Goal: Task Accomplishment & Management: Use online tool/utility

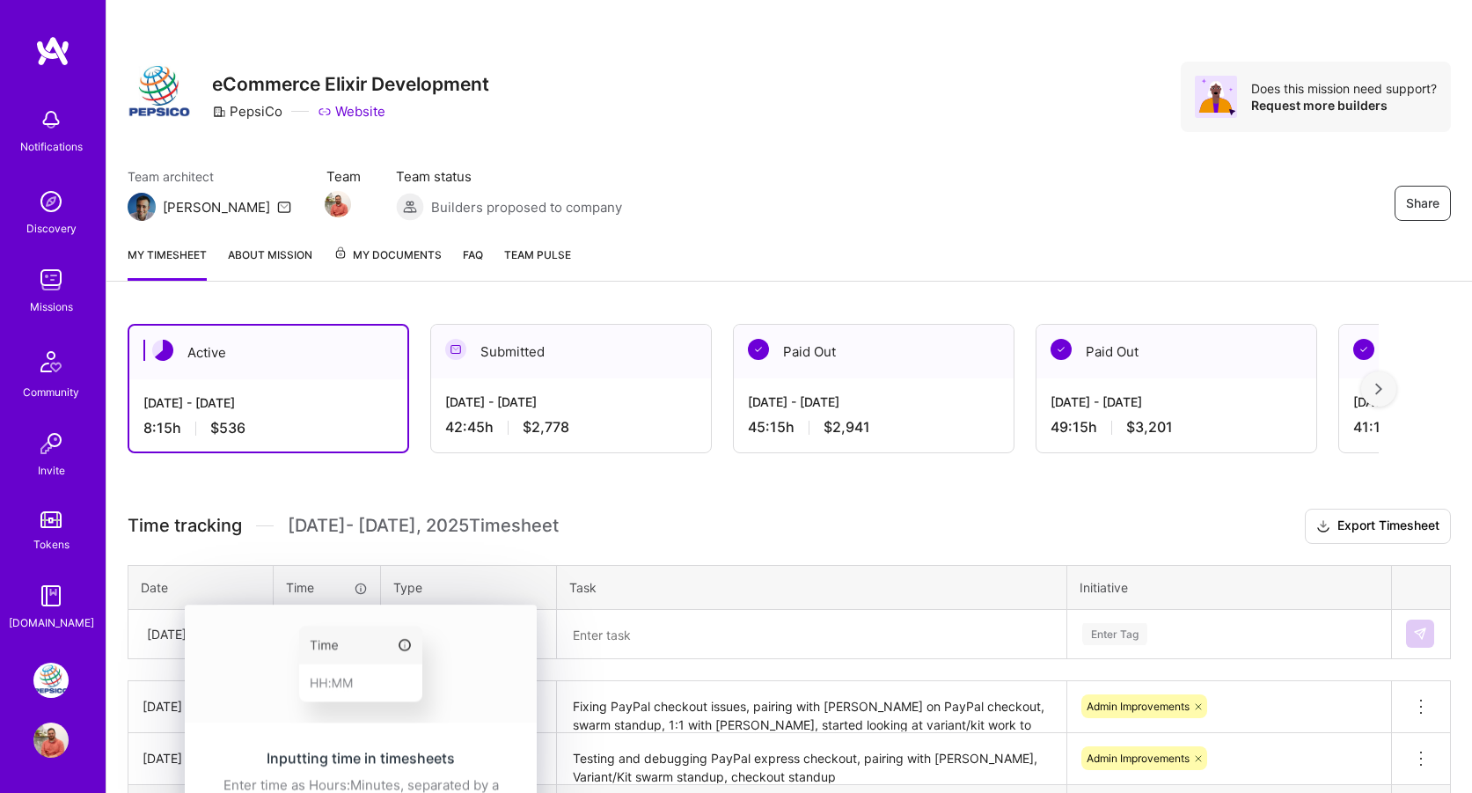
scroll to position [102, 0]
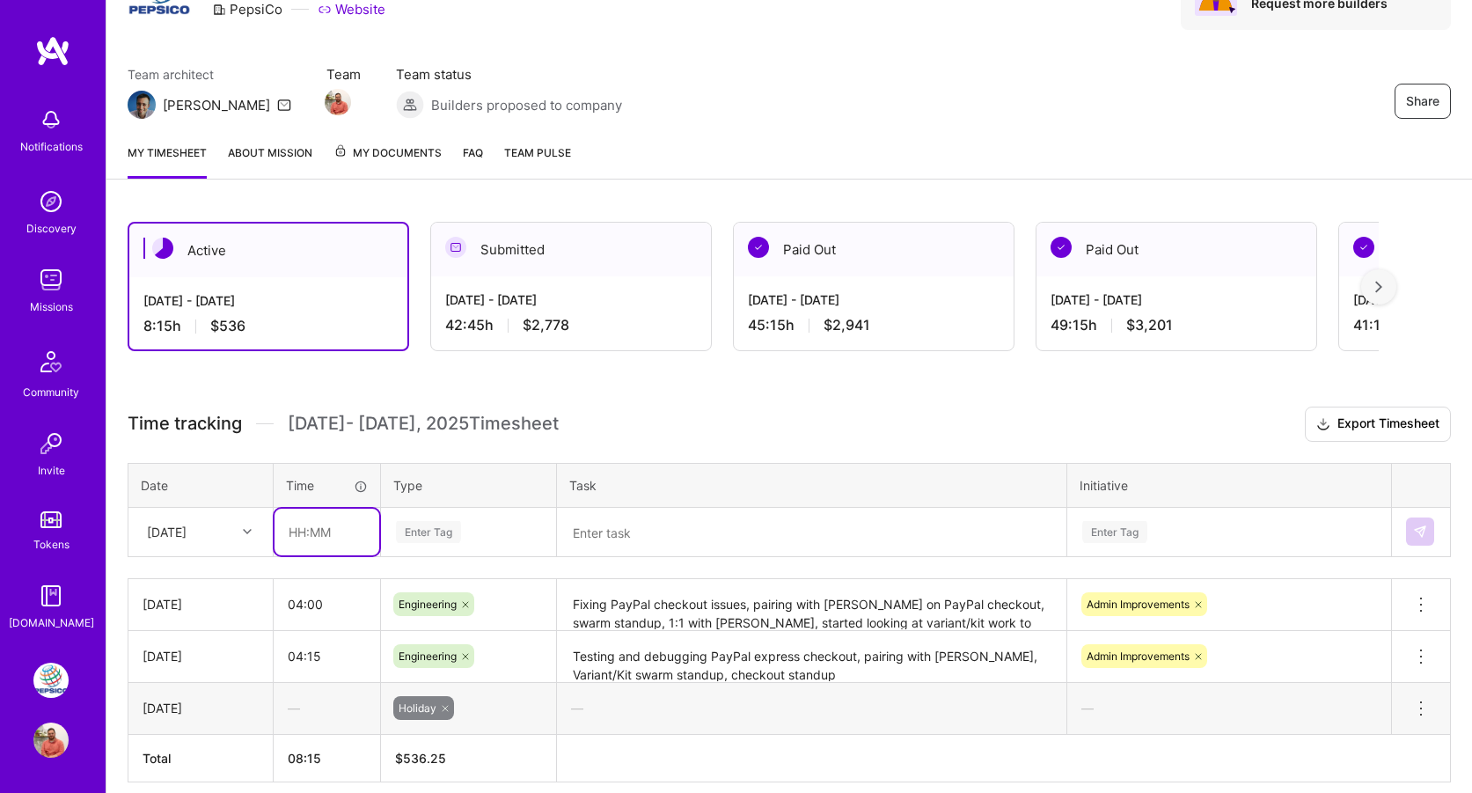
click at [312, 532] on input "text" at bounding box center [326, 531] width 105 height 47
type input "04:30"
click at [466, 530] on div "Time tracking [DATE] - [DATE] Timesheet Export Timesheet Date Time Type Task In…" at bounding box center [789, 594] width 1323 height 376
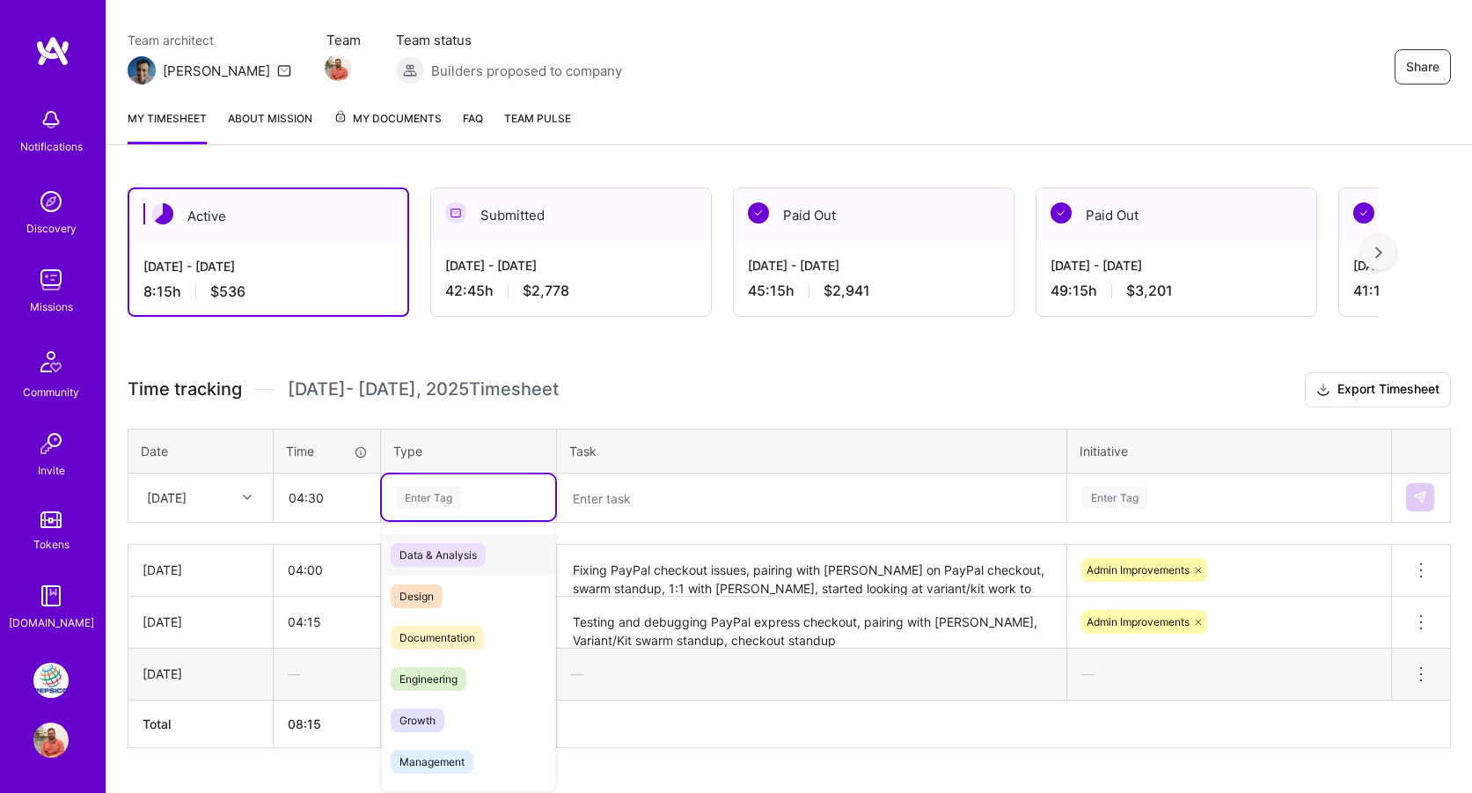
scroll to position [142, 0]
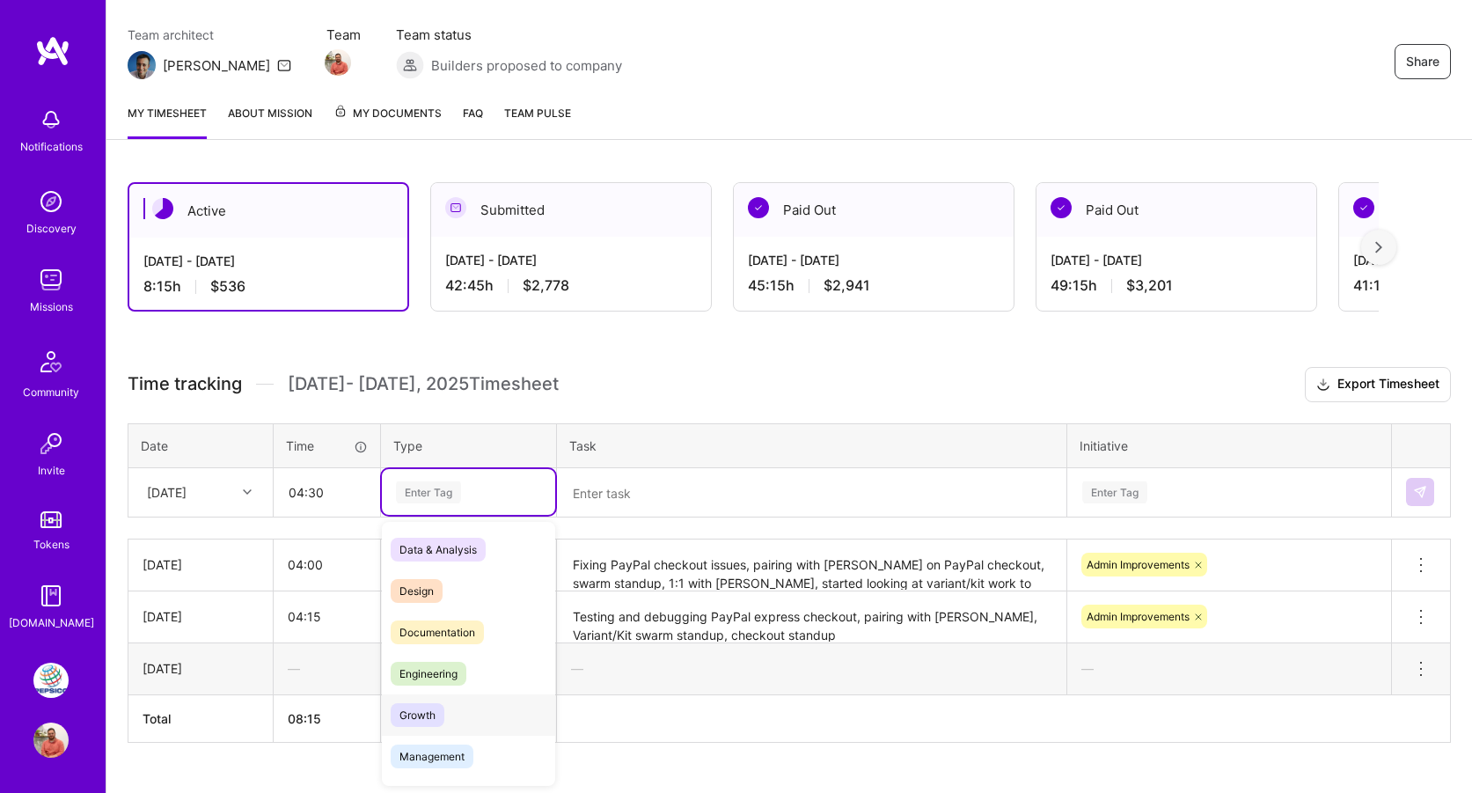
click at [455, 674] on span "Engineering" at bounding box center [429, 674] width 76 height 24
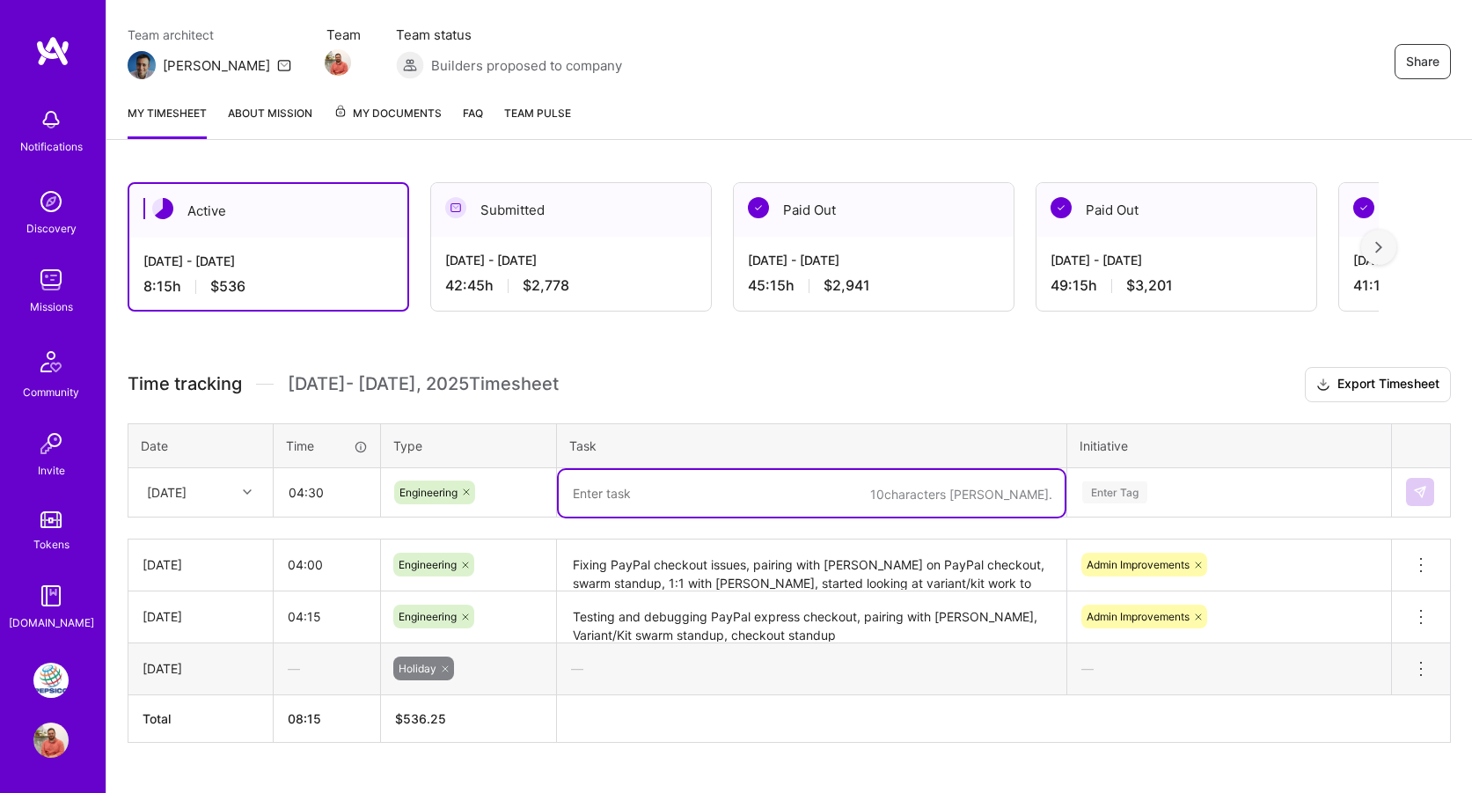
click at [626, 493] on textarea at bounding box center [812, 493] width 506 height 47
type textarea "U"
type textarea "Starte"
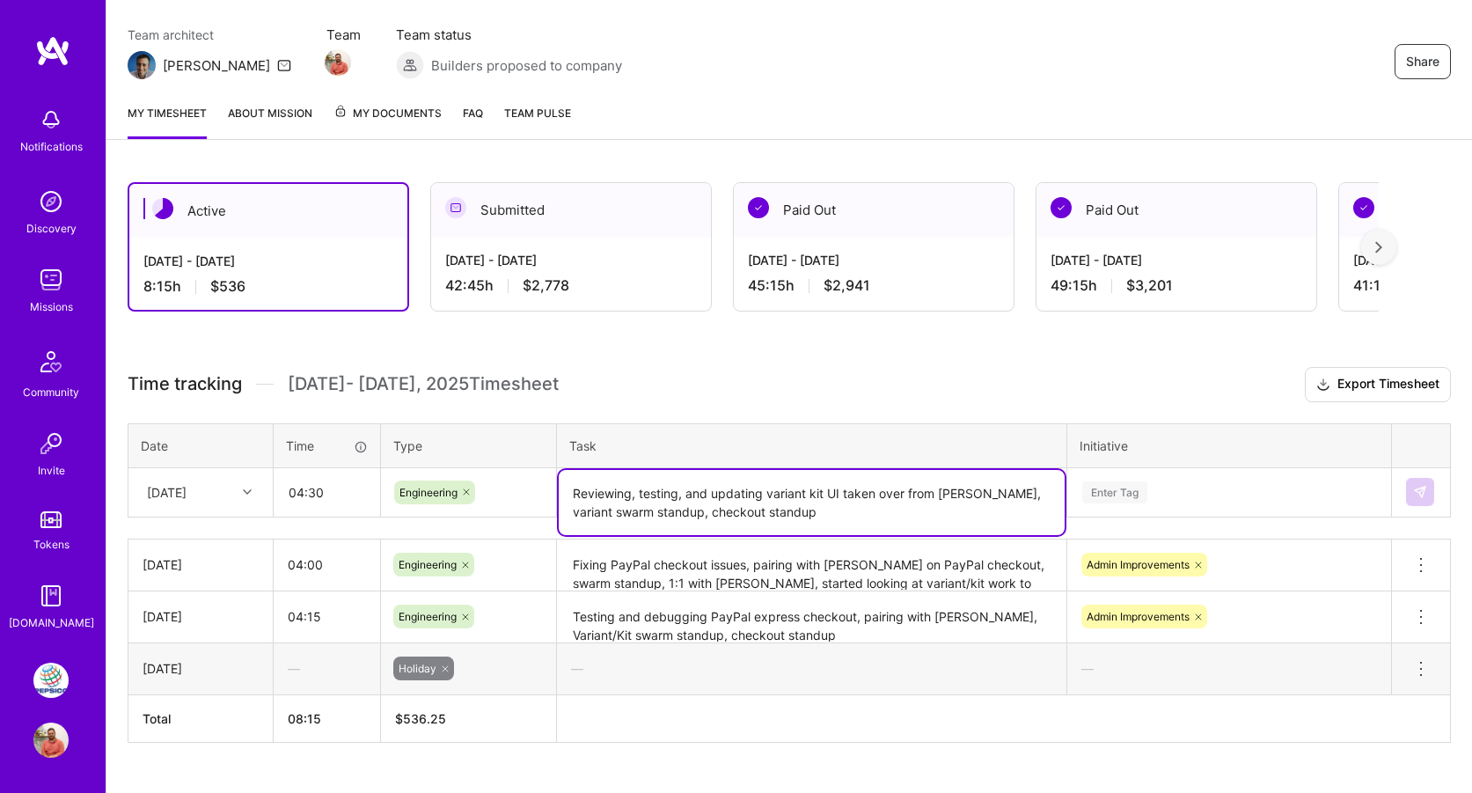
click at [839, 524] on textarea "Reviewing, testing, and updating variant kit UI taken over from [PERSON_NAME], …" at bounding box center [812, 502] width 506 height 65
type textarea "Reviewing, testing, and updating variant kit UI taken over from [PERSON_NAME], …"
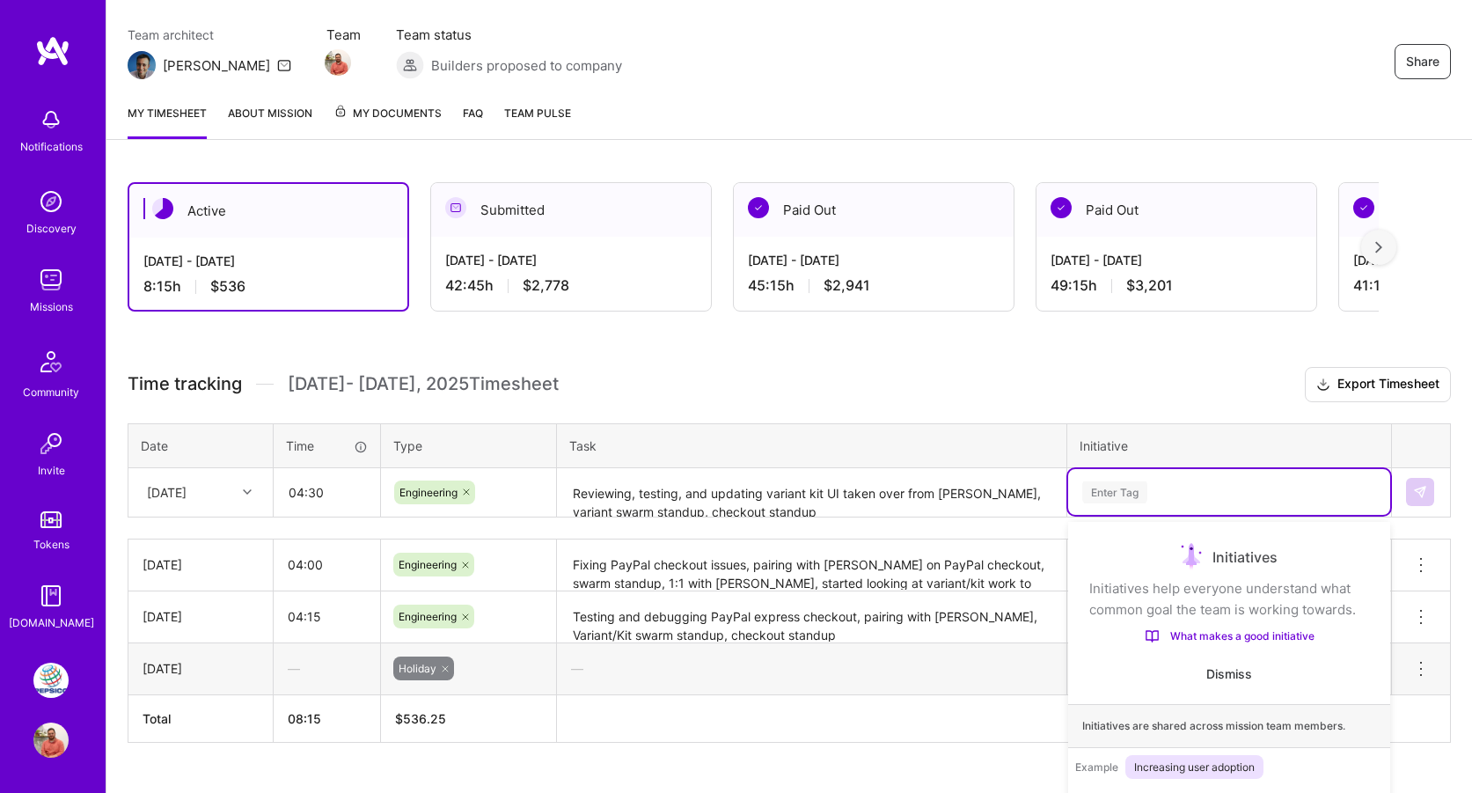
scroll to position [226, 0]
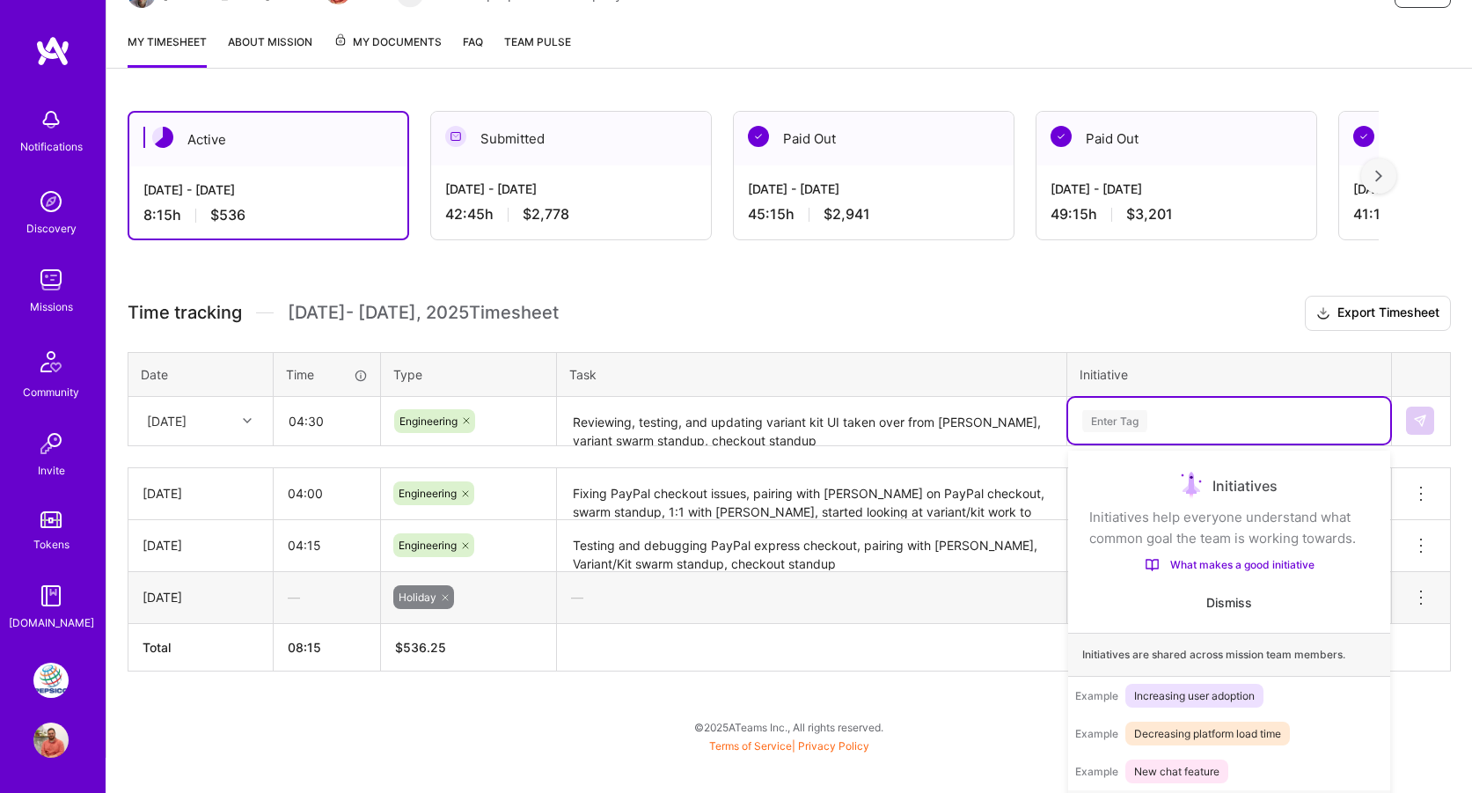
click at [1119, 443] on div "option Onboarding focused, 1 of 3. 3 results available. Use Up and Down to choo…" at bounding box center [1229, 421] width 322 height 46
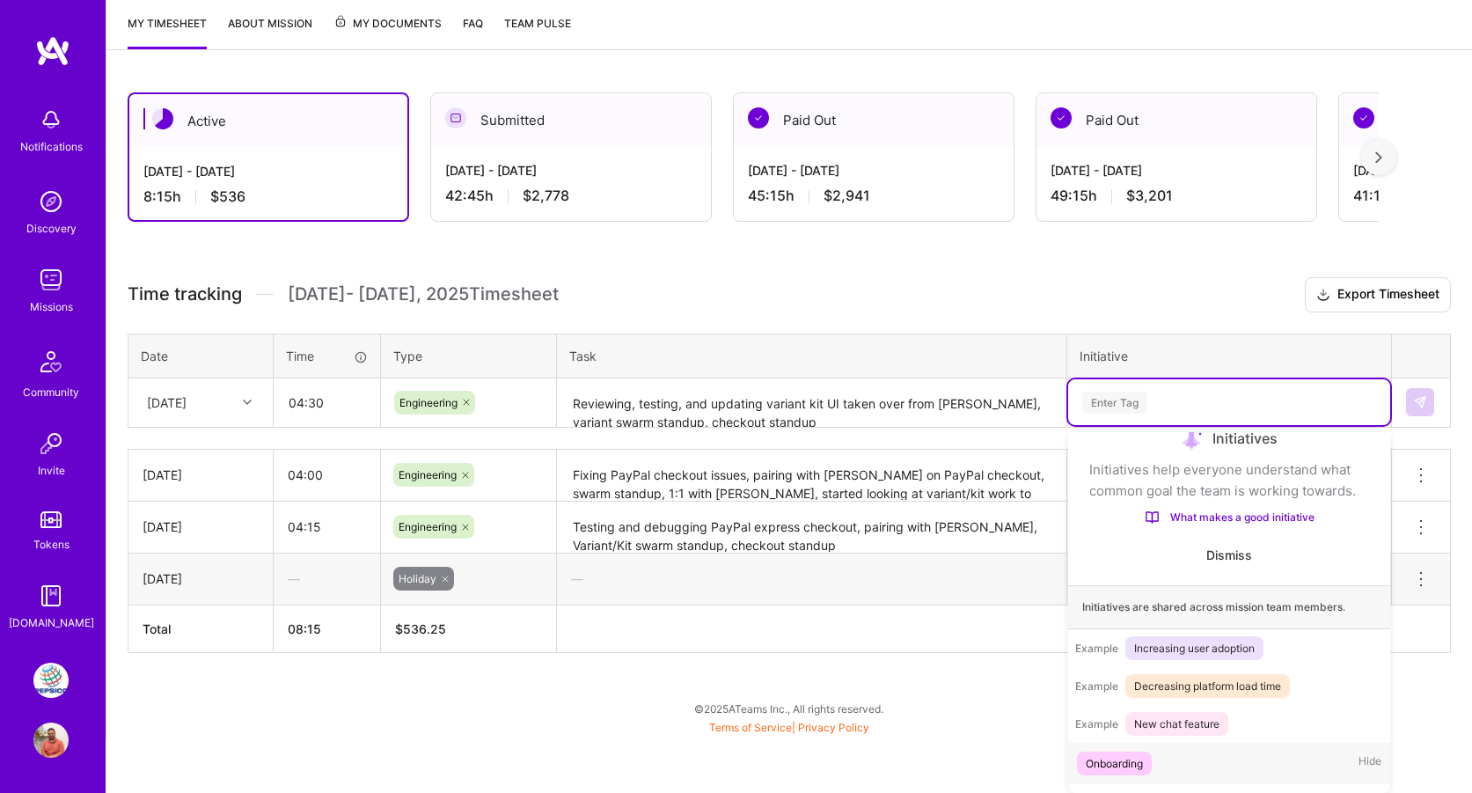
scroll to position [103, 0]
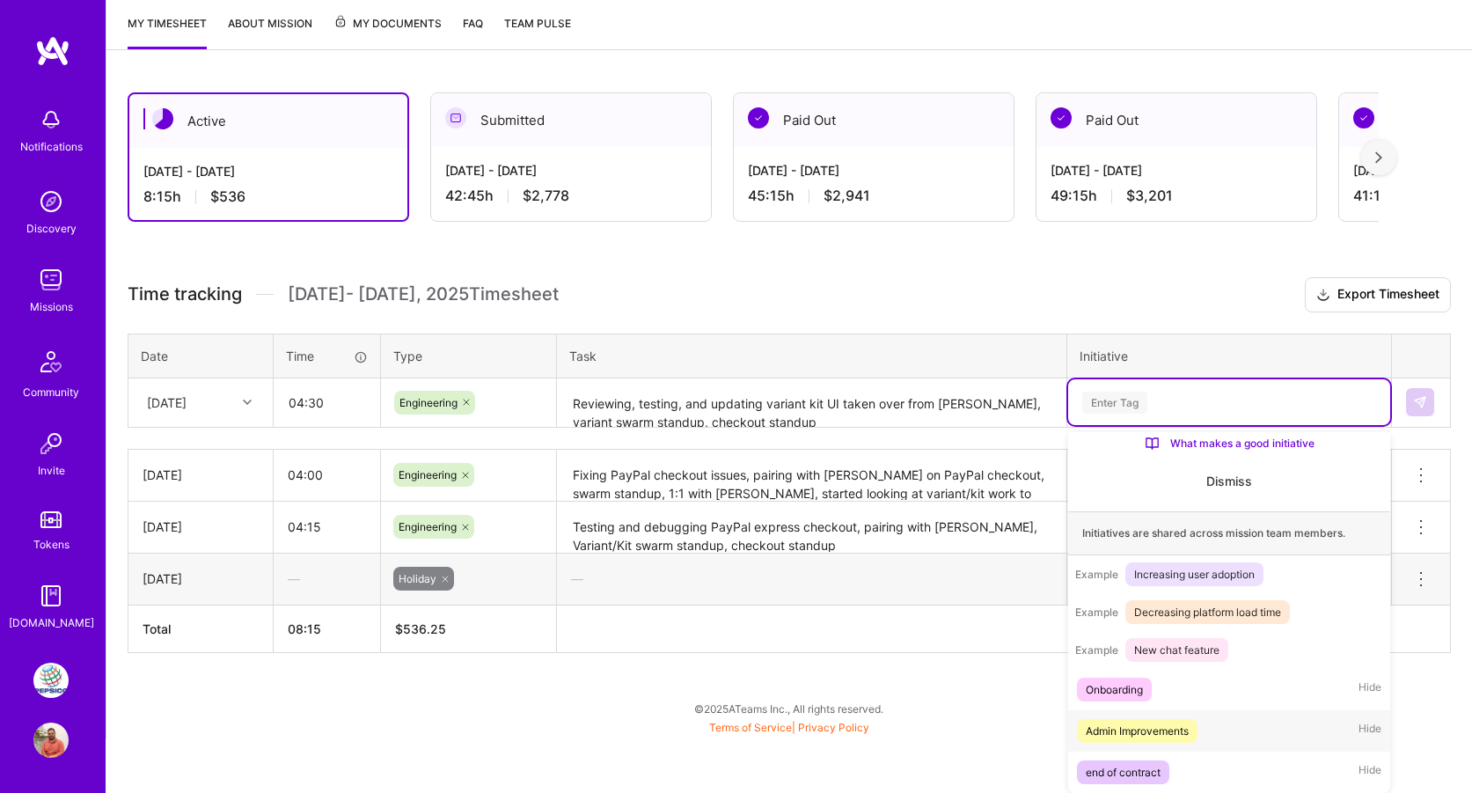
click at [1138, 737] on div "Admin Improvements" at bounding box center [1137, 730] width 103 height 18
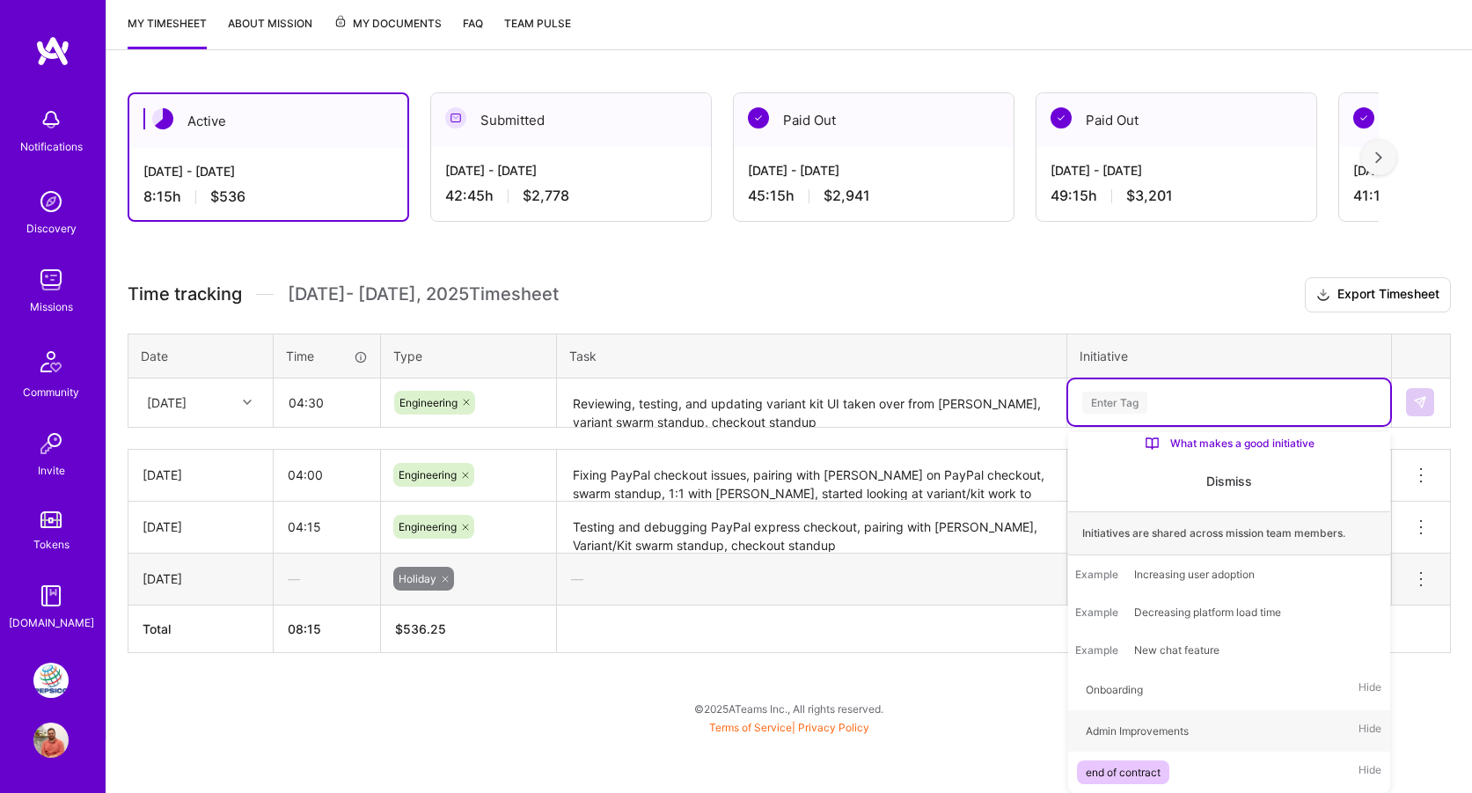
scroll to position [178, 0]
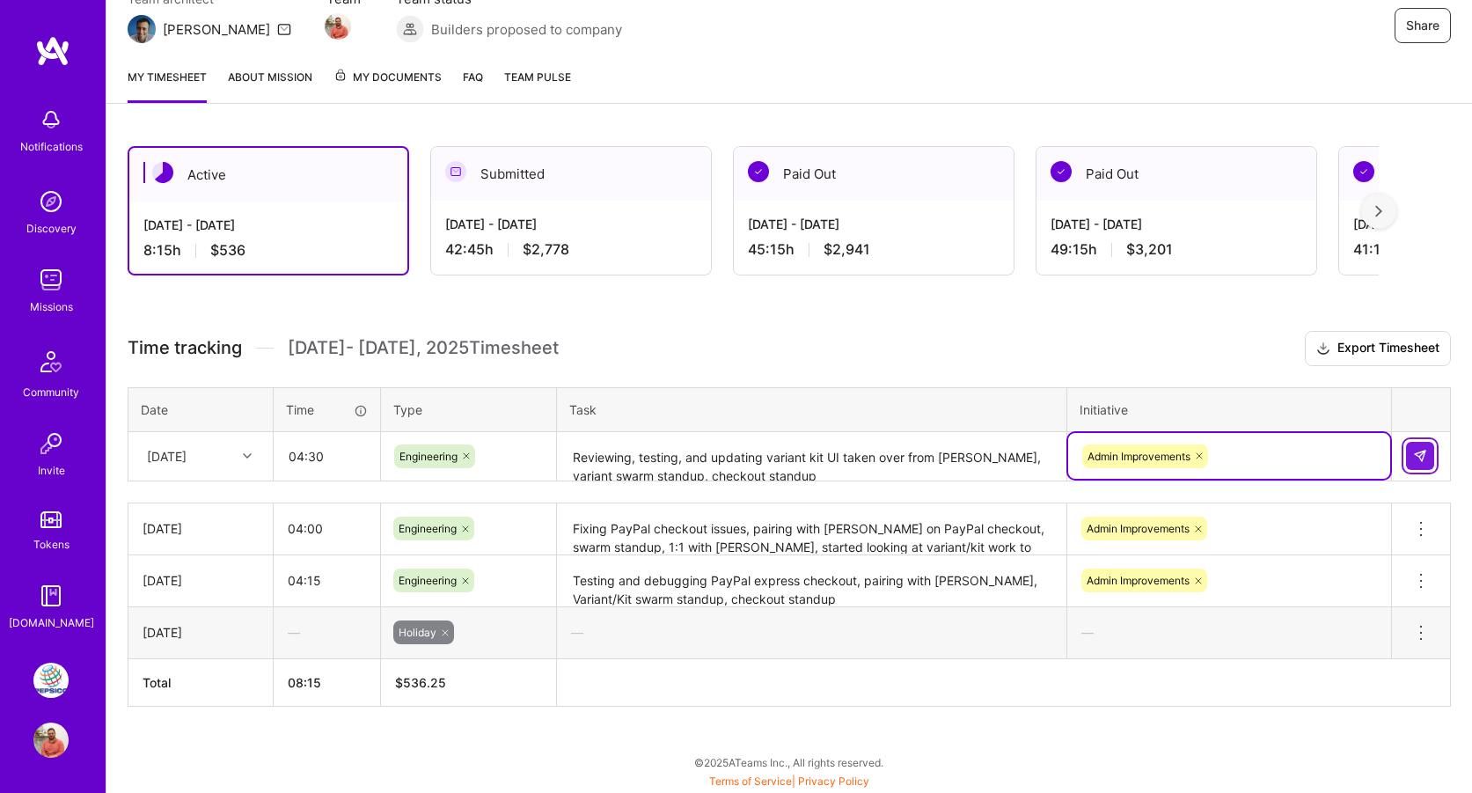
click at [1427, 449] on button at bounding box center [1420, 456] width 28 height 28
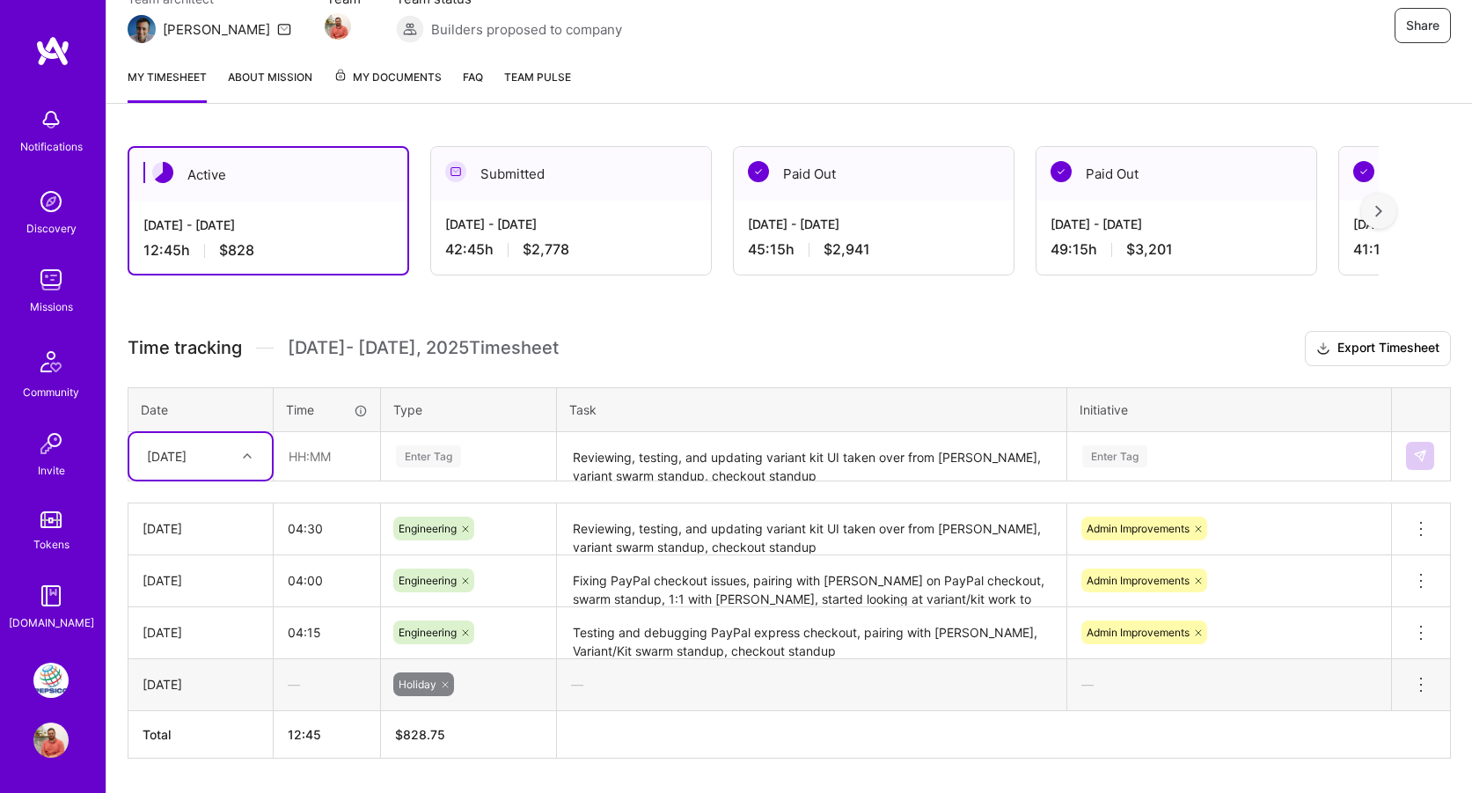
click at [767, 533] on textarea "Reviewing, testing, and updating variant kit UI taken over from [PERSON_NAME], …" at bounding box center [812, 529] width 506 height 48
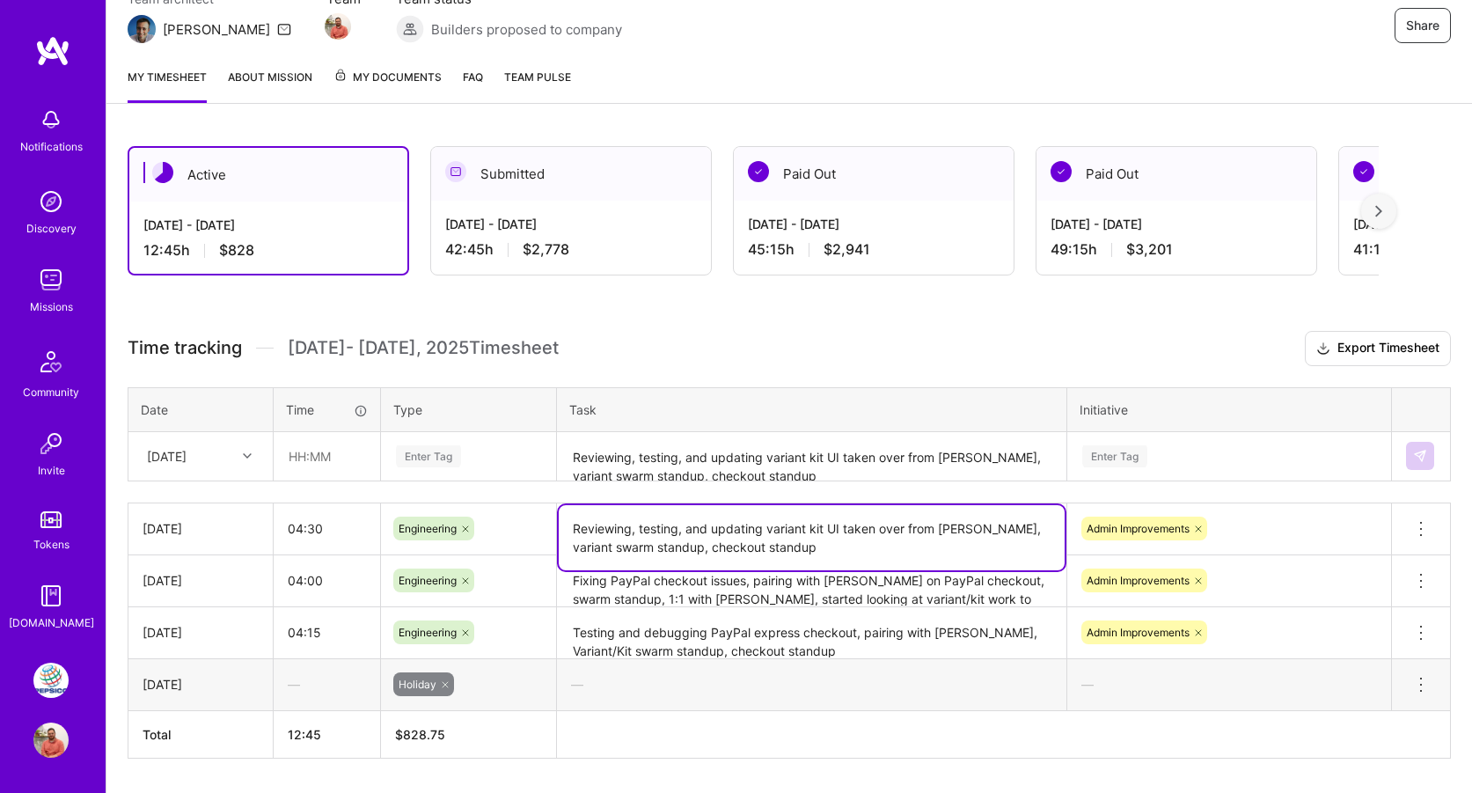
click at [746, 553] on textarea "Reviewing, testing, and updating variant kit UI taken over from [PERSON_NAME], …" at bounding box center [812, 537] width 506 height 65
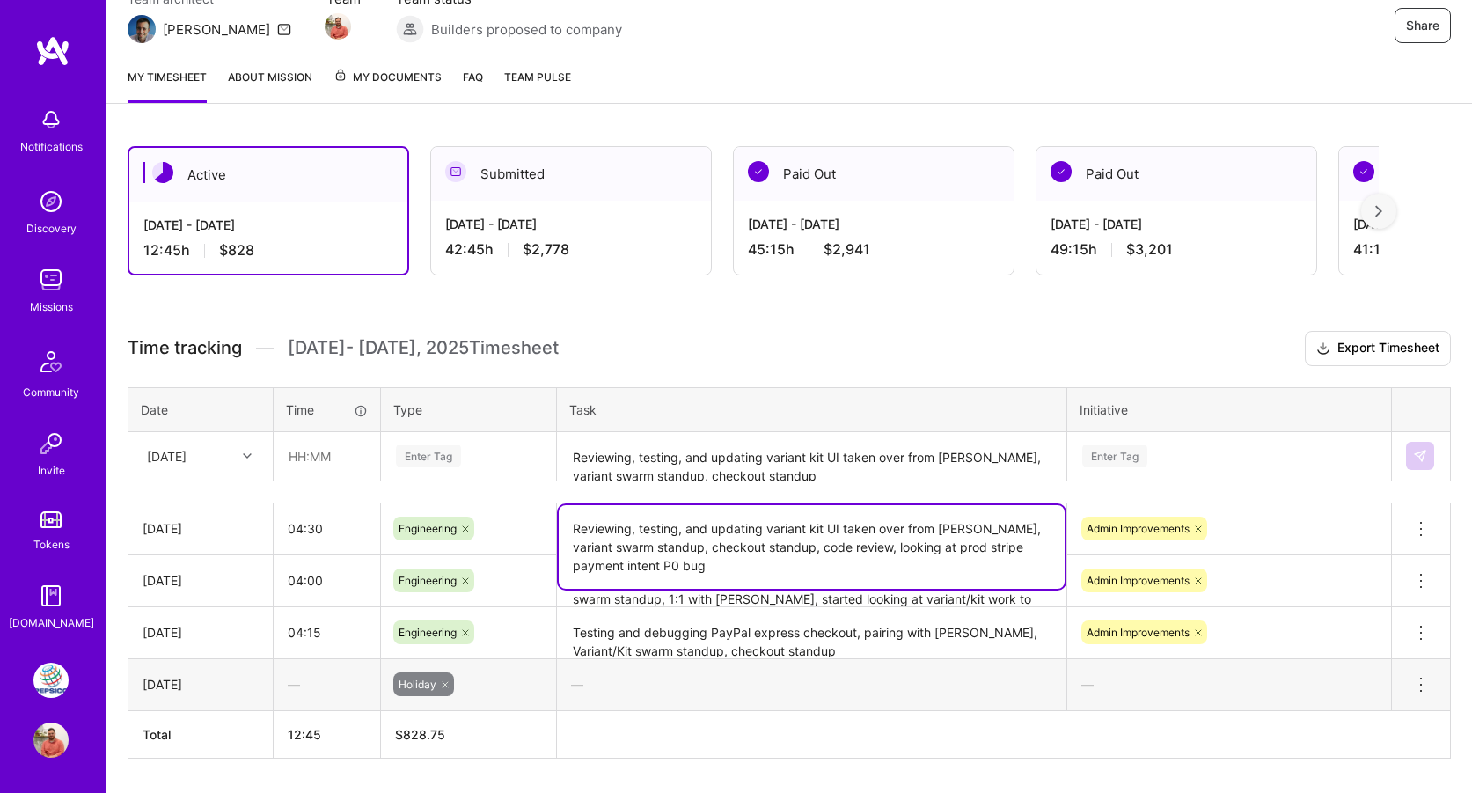
type textarea "Reviewing, testing, and updating variant kit UI taken over from [PERSON_NAME], …"
click at [1090, 777] on div "Active [DATE] - [DATE] 12:45 h $828 Submitted [DATE] - [DATE] 42:45 h $2,778 Pa…" at bounding box center [788, 485] width 1365 height 720
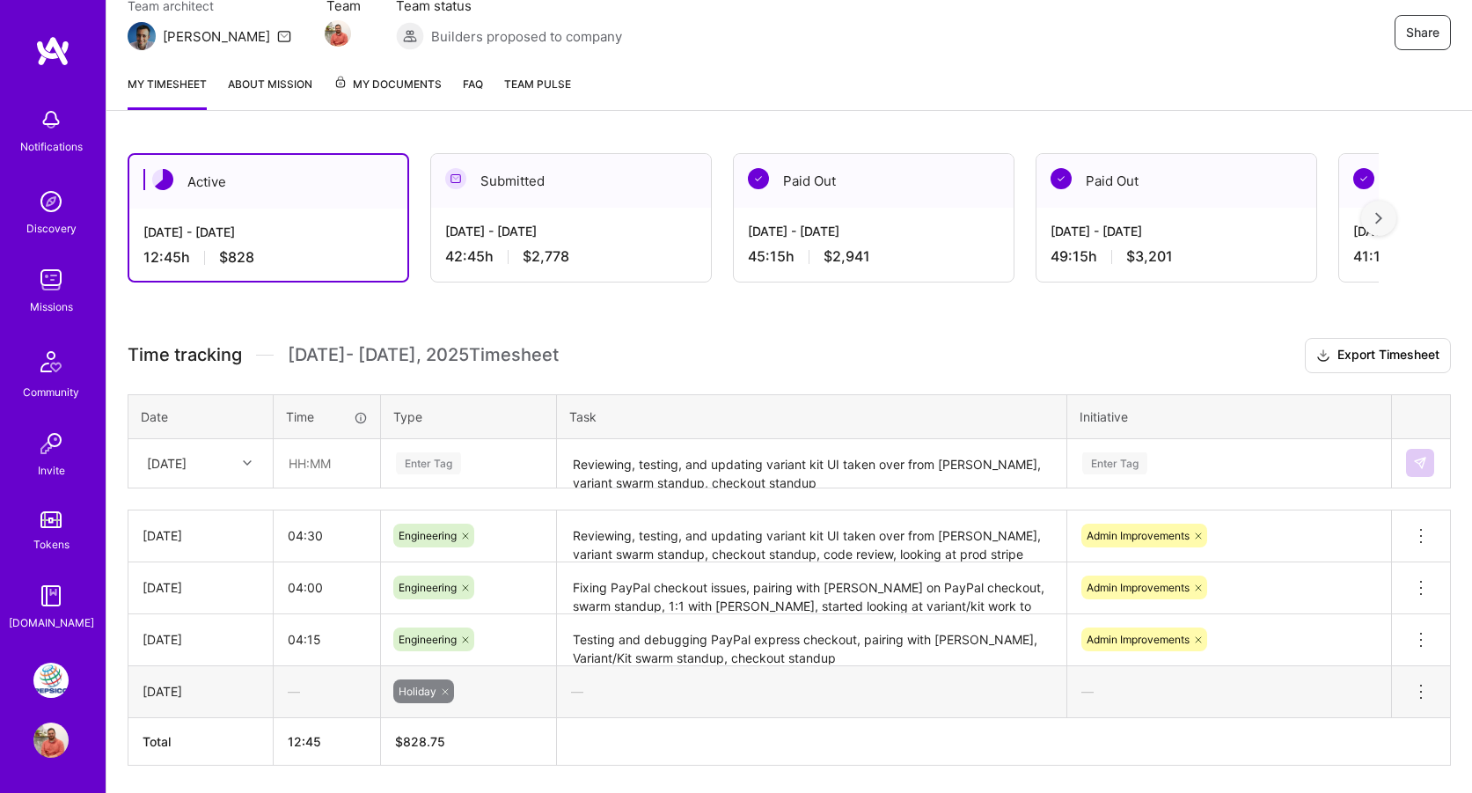
scroll to position [0, 0]
